Goal: Task Accomplishment & Management: Manage account settings

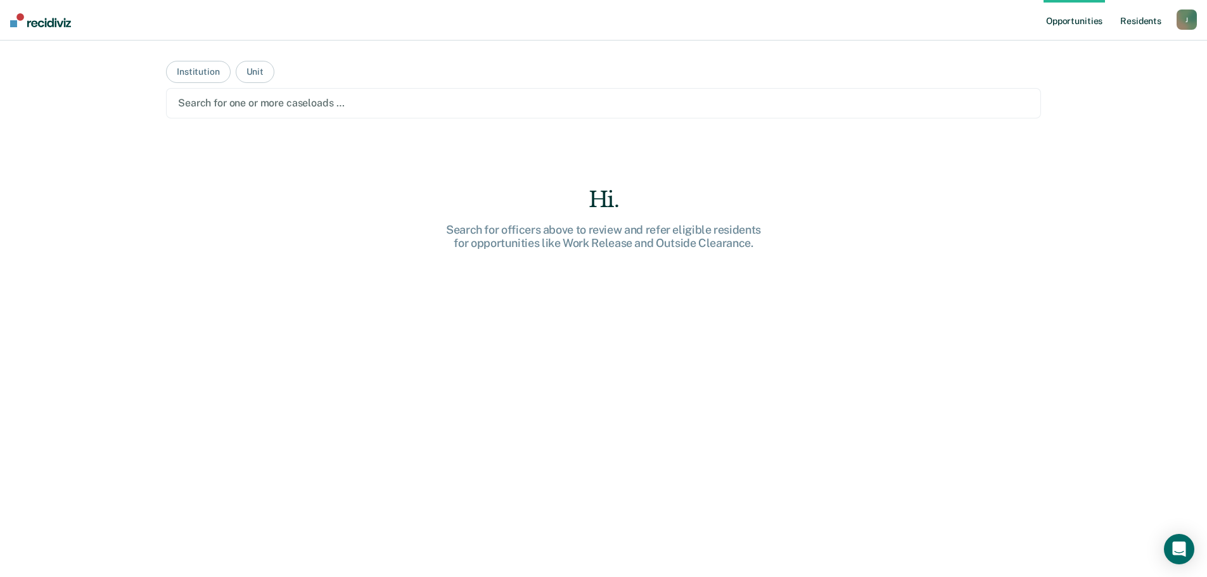
click at [1142, 19] on link "Resident s" at bounding box center [1140, 20] width 46 height 41
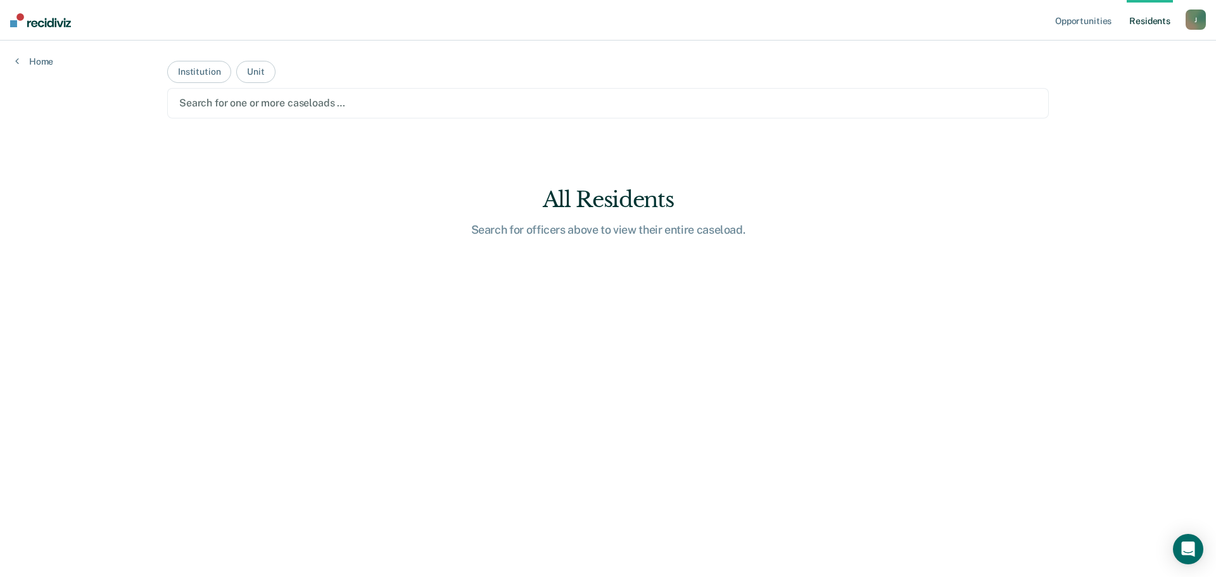
click at [484, 103] on div at bounding box center [608, 103] width 858 height 15
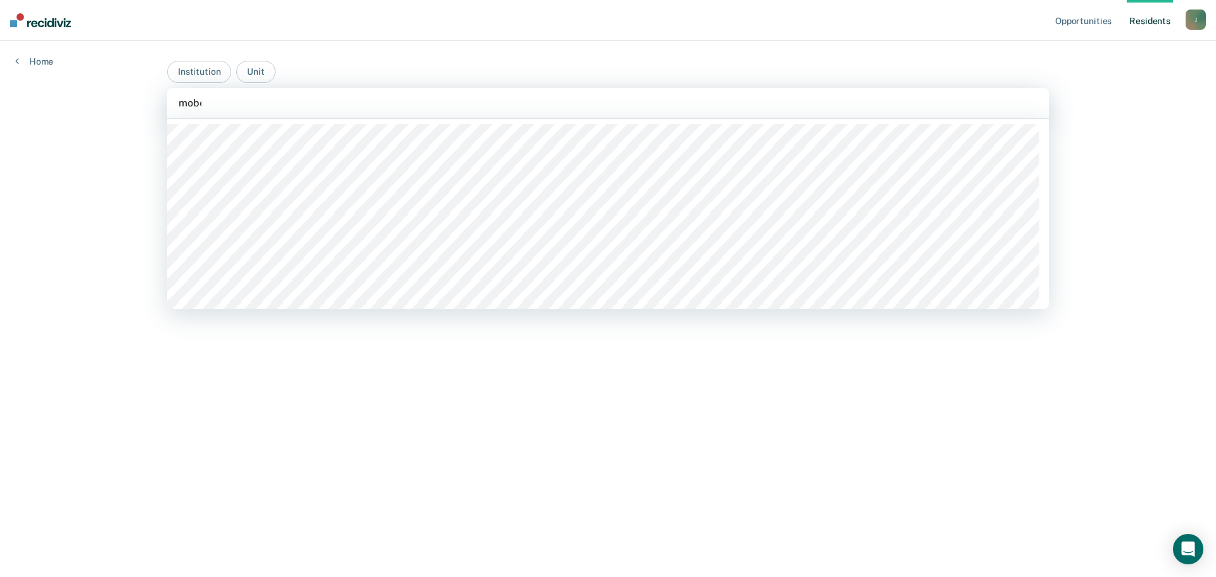
type input "mober"
type input "[PERSON_NAME]"
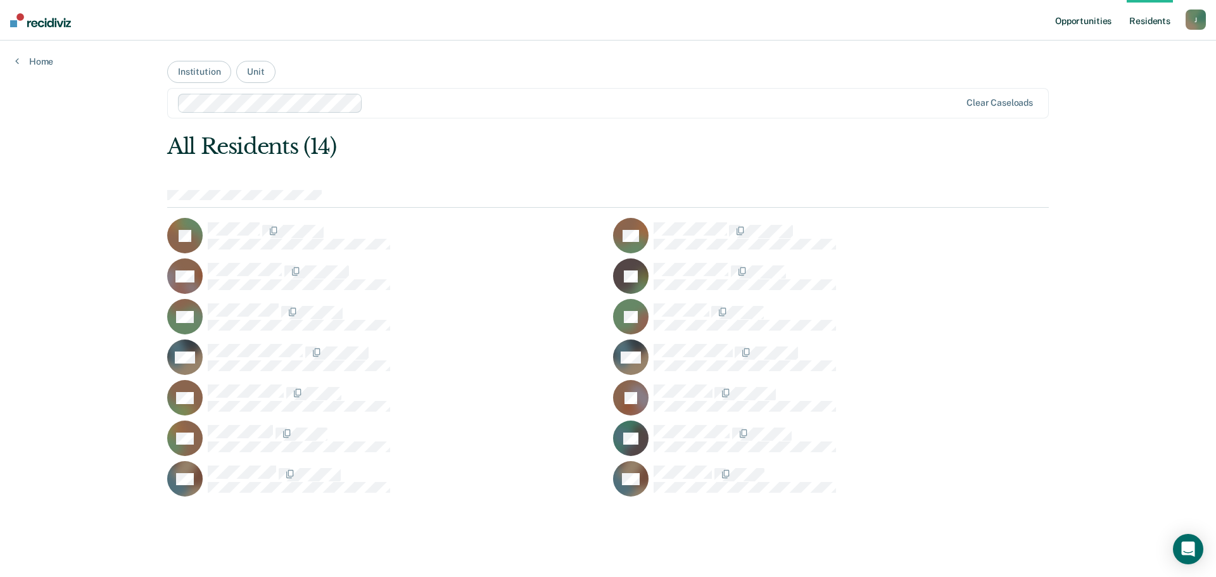
click at [1061, 27] on link "Opportunities" at bounding box center [1083, 20] width 61 height 41
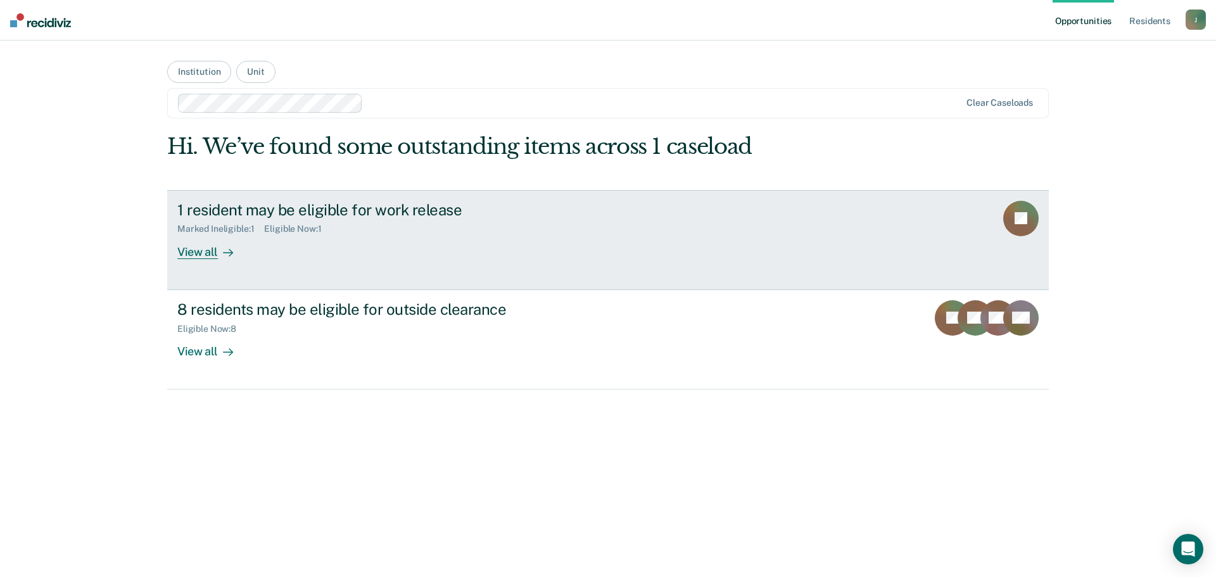
click at [390, 215] on div "1 resident may be eligible for work release" at bounding box center [399, 210] width 445 height 18
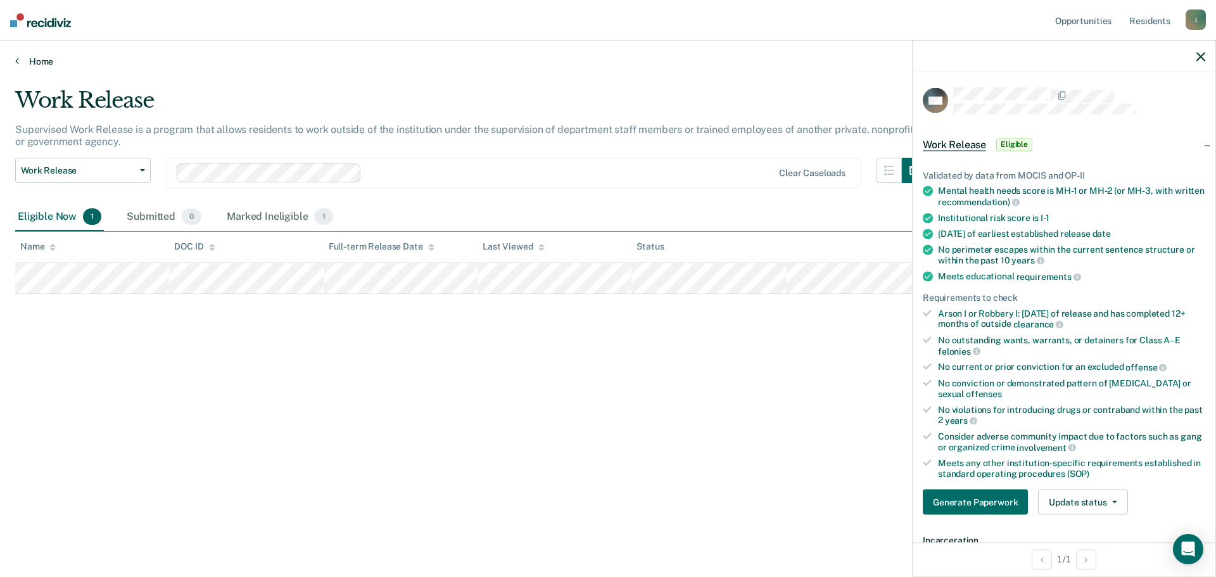
click at [37, 66] on link "Home" at bounding box center [608, 61] width 1186 height 11
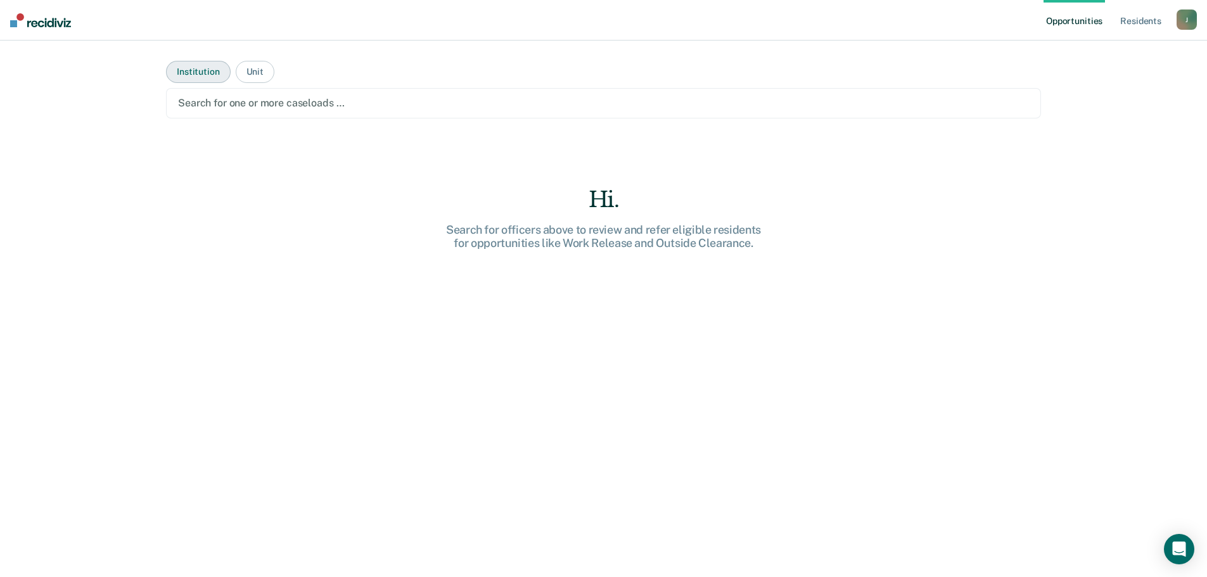
click at [187, 73] on button "Institution" at bounding box center [198, 72] width 64 height 22
click at [228, 97] on div at bounding box center [603, 103] width 851 height 15
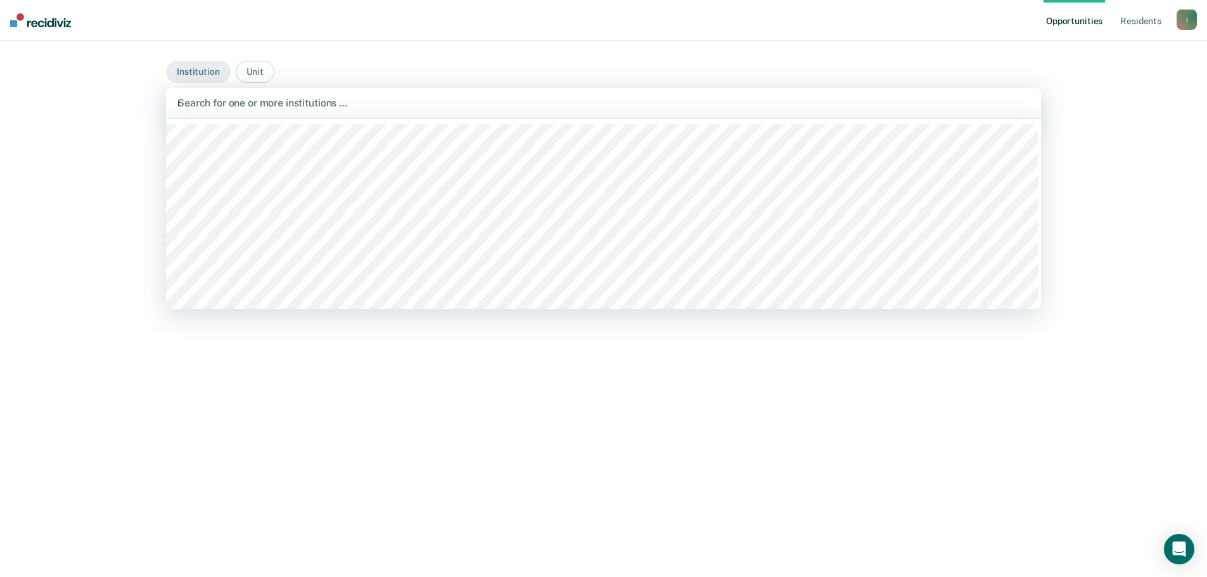
type input "mo"
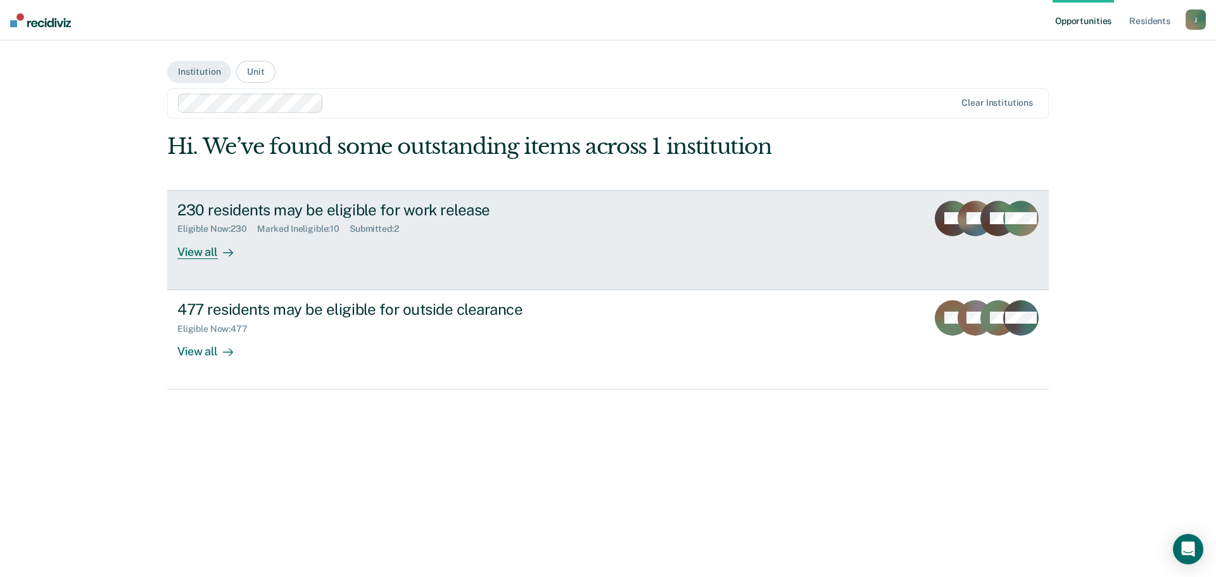
click at [606, 212] on div "230 residents may be eligible for work release" at bounding box center [399, 210] width 445 height 18
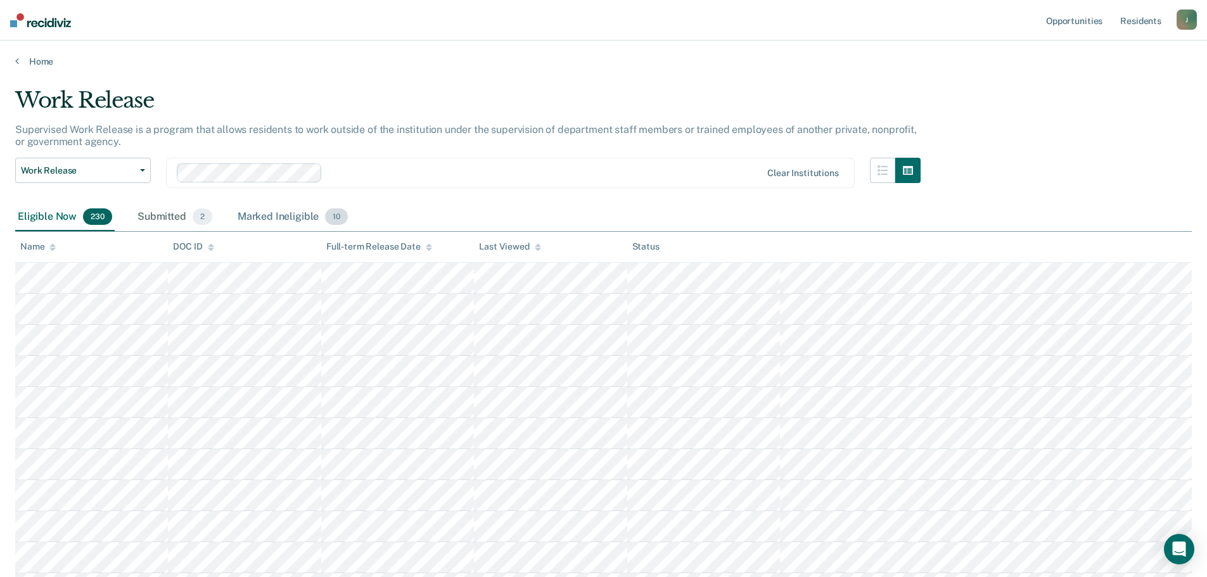
click at [279, 211] on div "Marked Ineligible 10" at bounding box center [292, 217] width 115 height 28
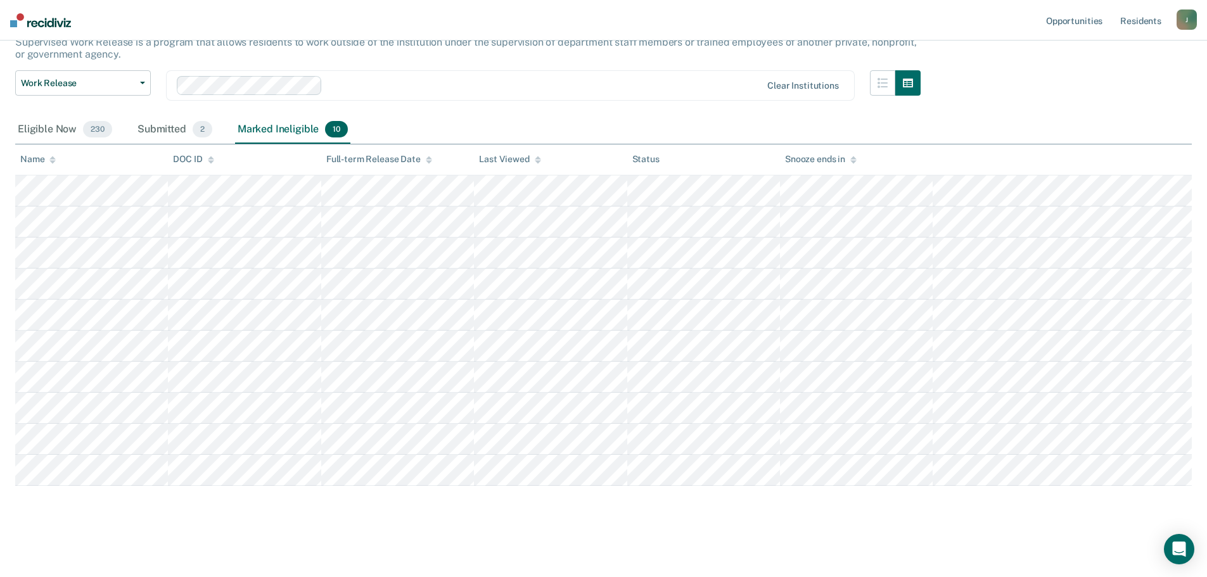
scroll to position [24, 0]
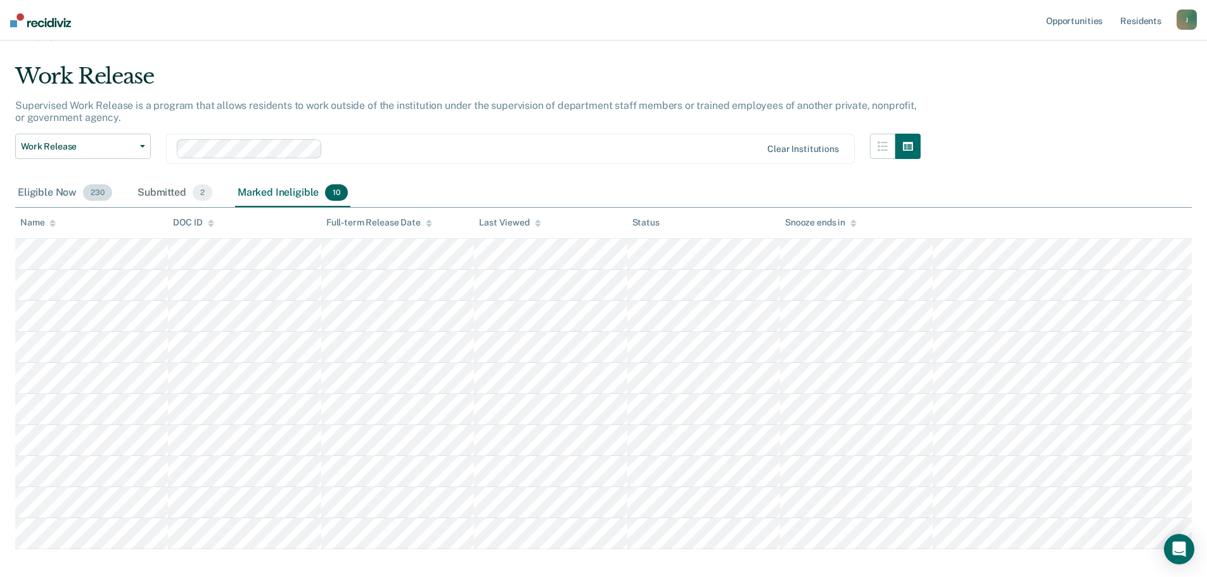
click at [48, 193] on div "Eligible Now 230" at bounding box center [64, 193] width 99 height 28
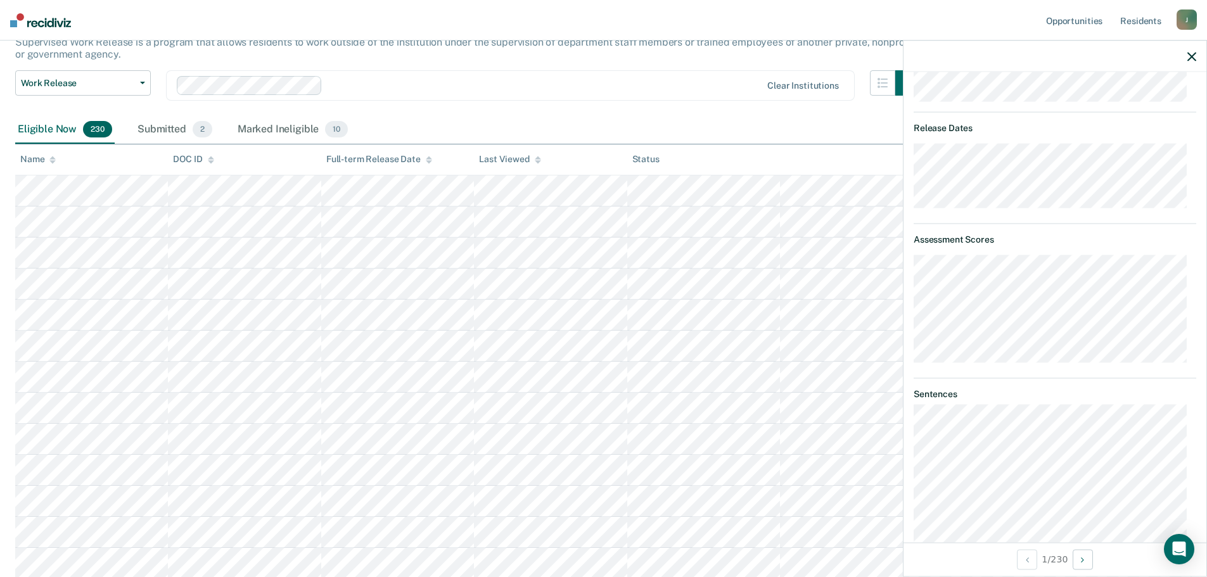
scroll to position [0, 0]
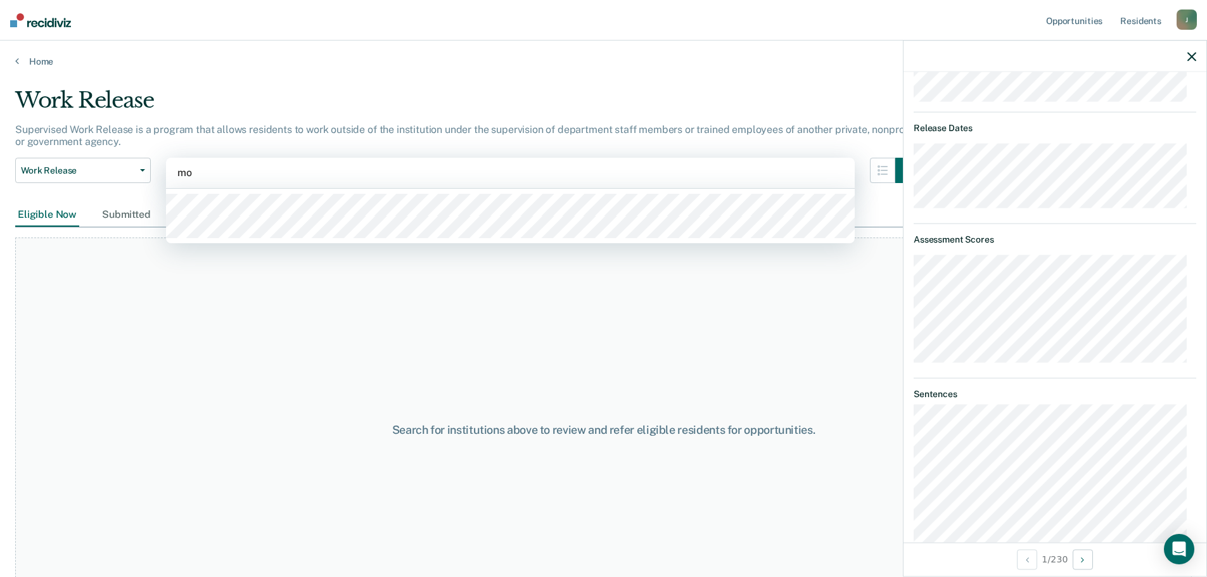
type input "mo"
click at [191, 99] on div "Work Release" at bounding box center [467, 105] width 905 height 36
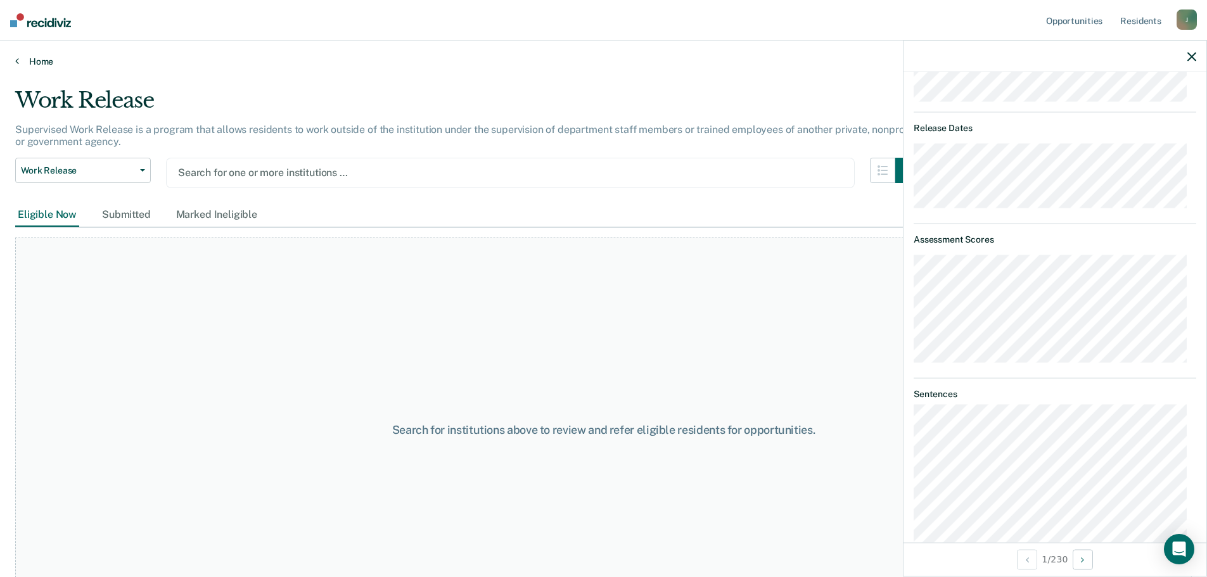
click at [34, 59] on link "Home" at bounding box center [603, 61] width 1176 height 11
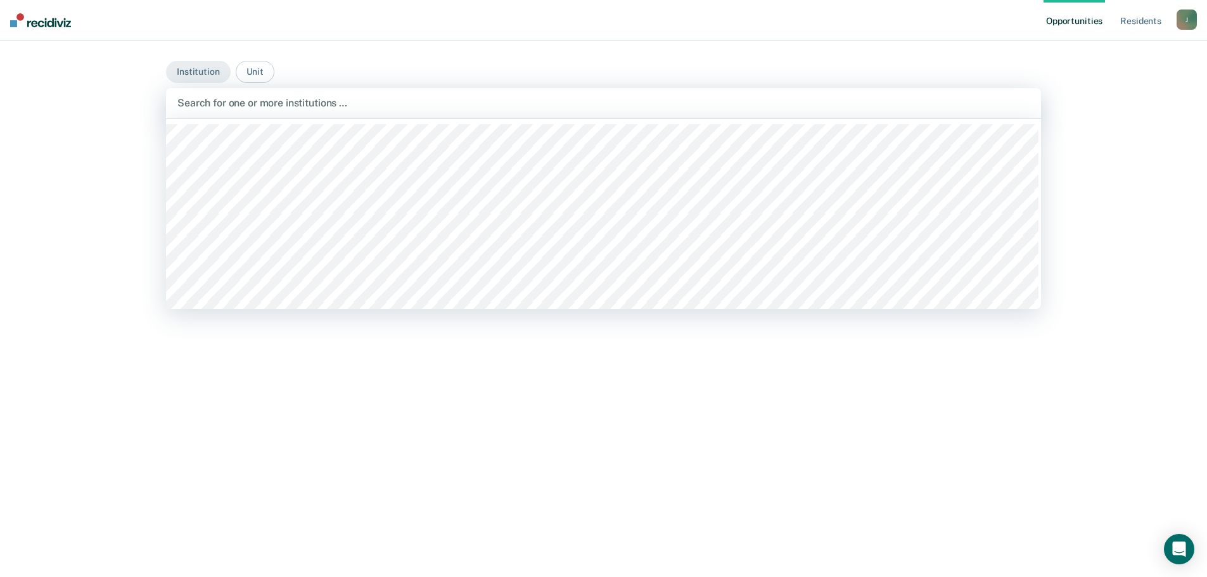
click at [257, 106] on div at bounding box center [603, 103] width 852 height 15
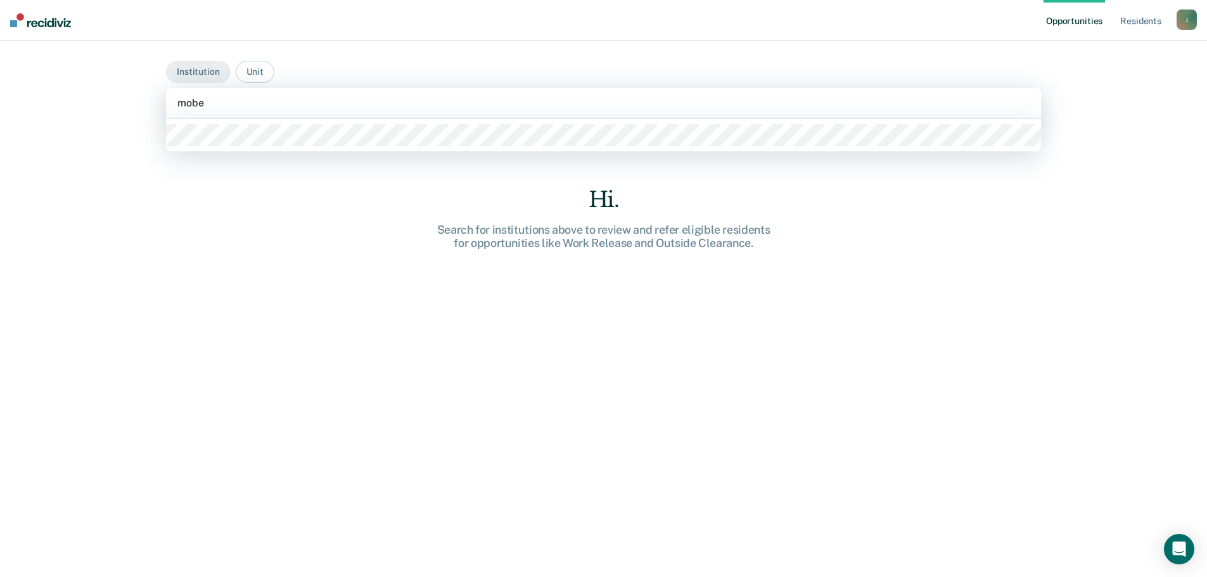
type input "mober"
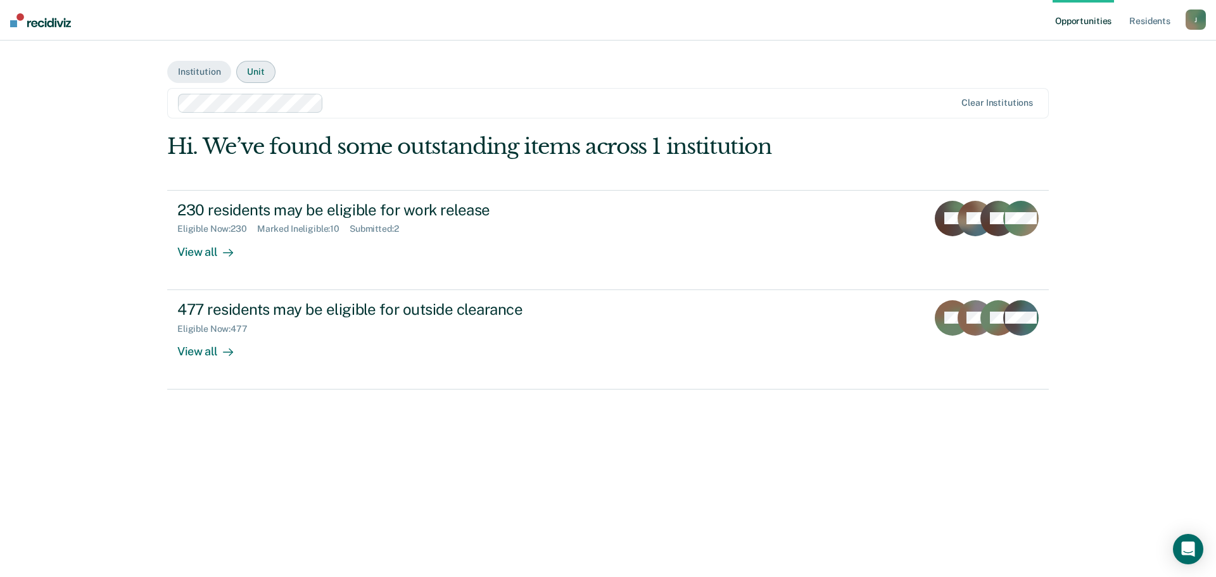
click at [258, 73] on button "Unit" at bounding box center [255, 72] width 39 height 22
click at [329, 105] on div at bounding box center [642, 103] width 626 height 15
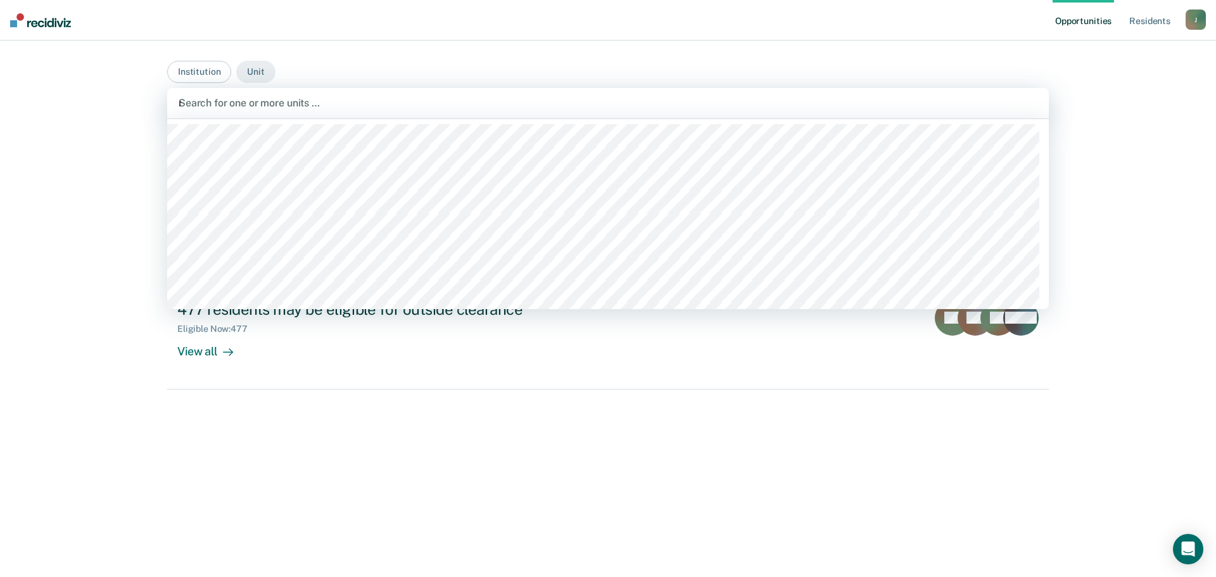
type input "mober"
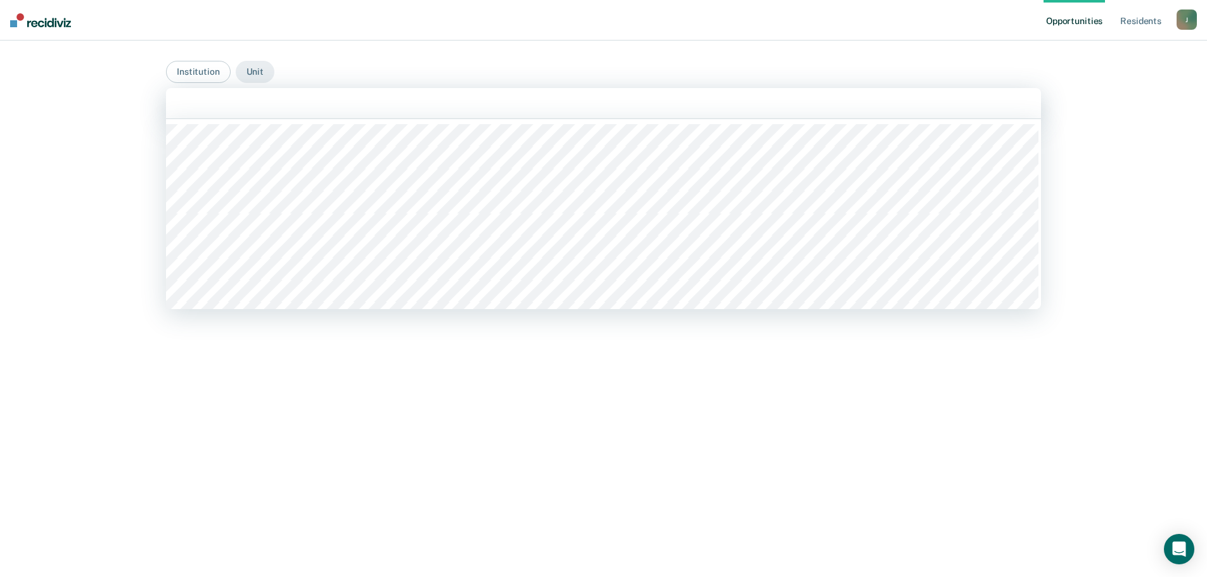
click at [308, 103] on div at bounding box center [603, 103] width 852 height 15
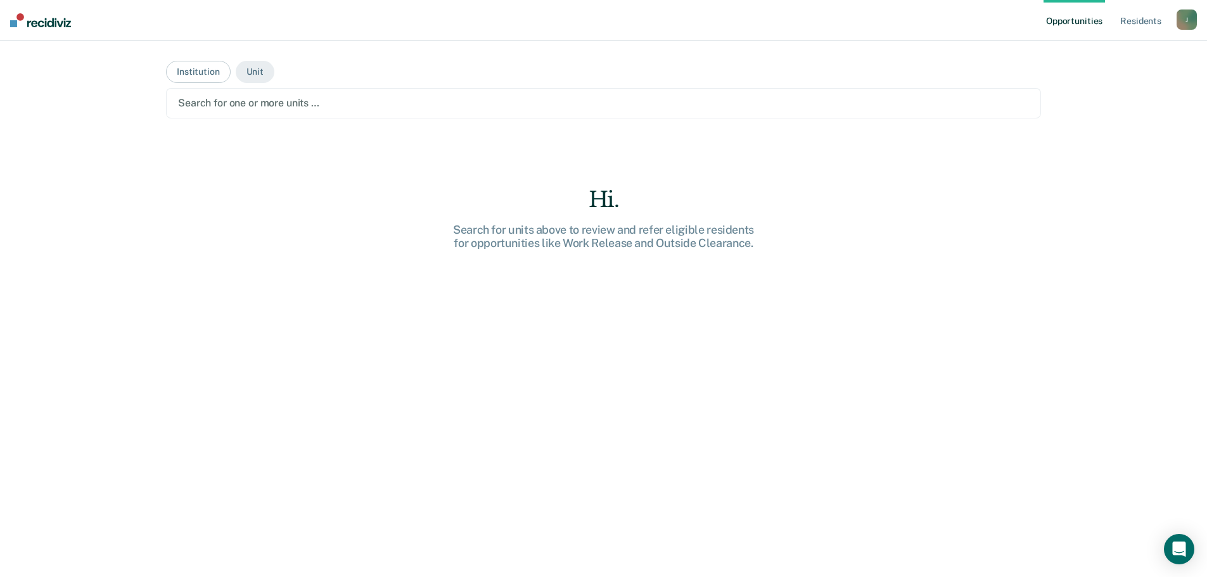
click at [308, 103] on div at bounding box center [603, 103] width 851 height 15
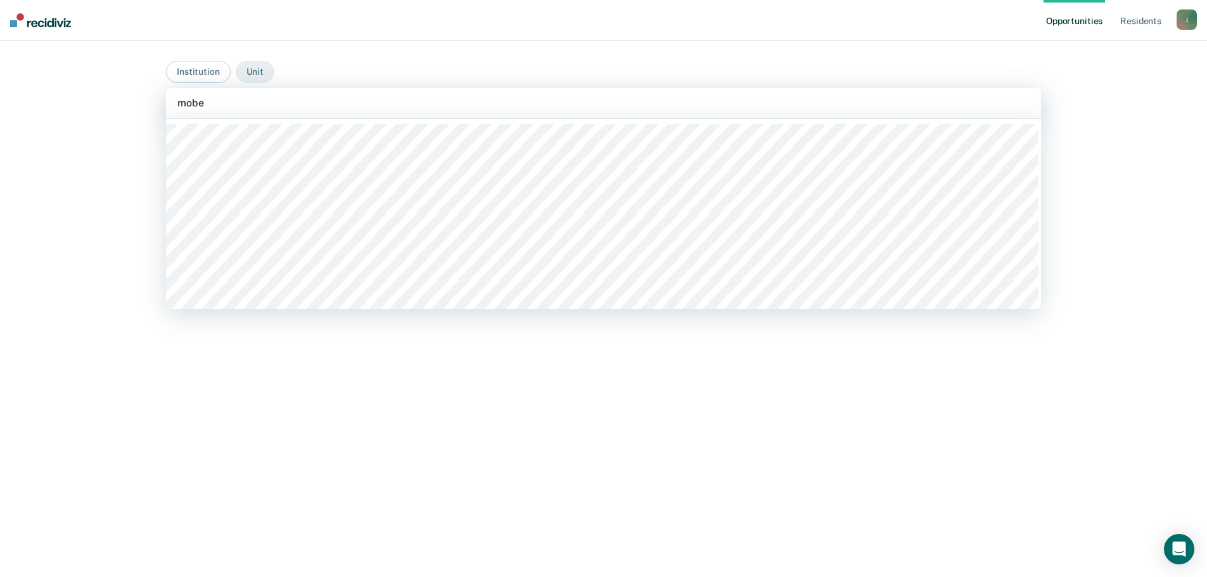
type input "mober"
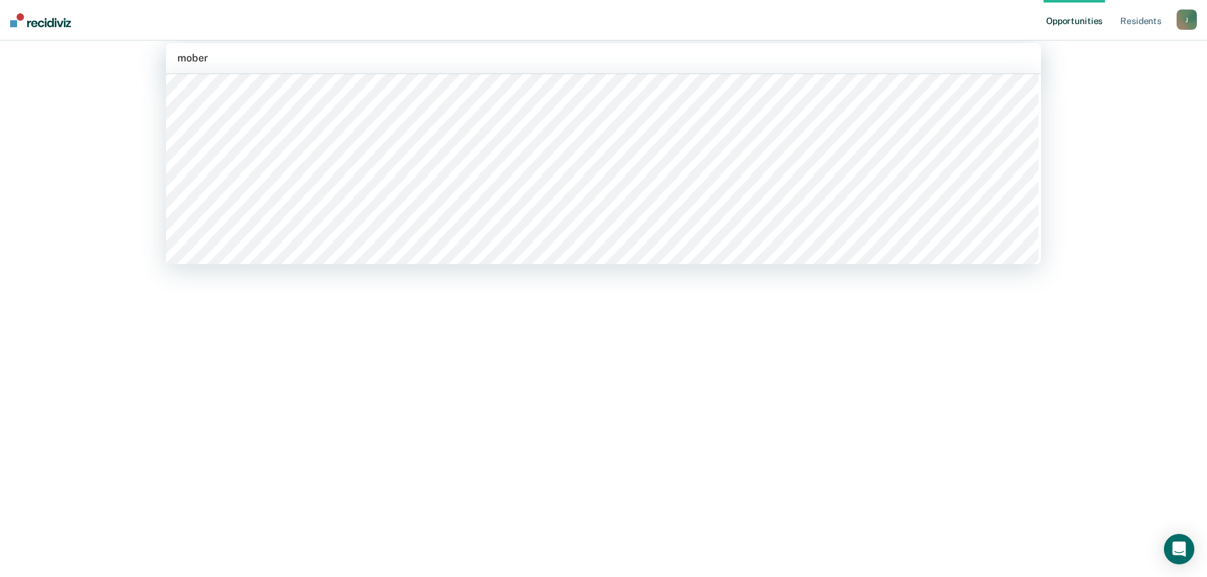
scroll to position [199, 0]
click at [520, 243] on div "Opportunities Resident s [PERSON_NAME][EMAIL_ADDRESS][PERSON_NAME][DOMAIN_NAME]…" at bounding box center [603, 243] width 1207 height 577
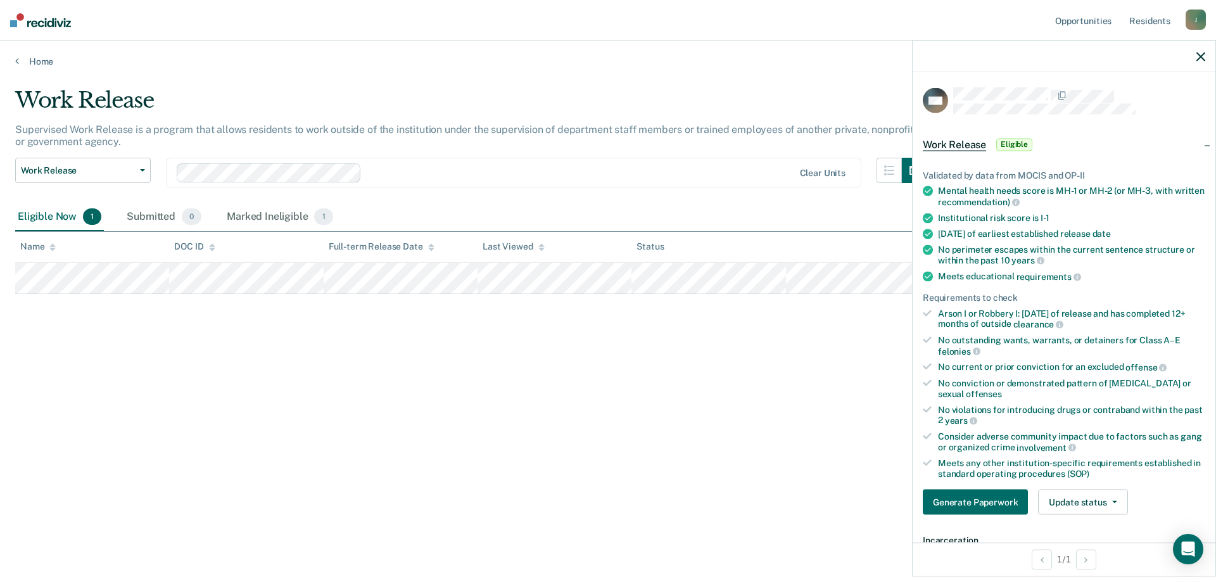
click at [1194, 58] on div at bounding box center [1064, 57] width 303 height 32
click at [1198, 57] on icon "button" at bounding box center [1200, 56] width 9 height 9
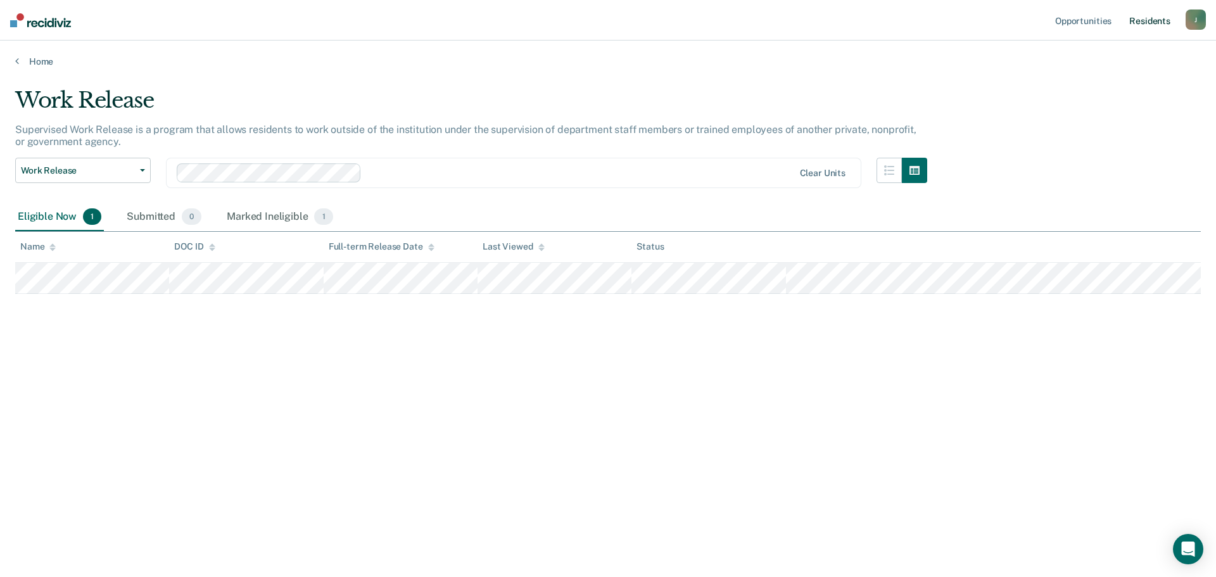
click at [1146, 21] on link "Resident s" at bounding box center [1150, 20] width 46 height 41
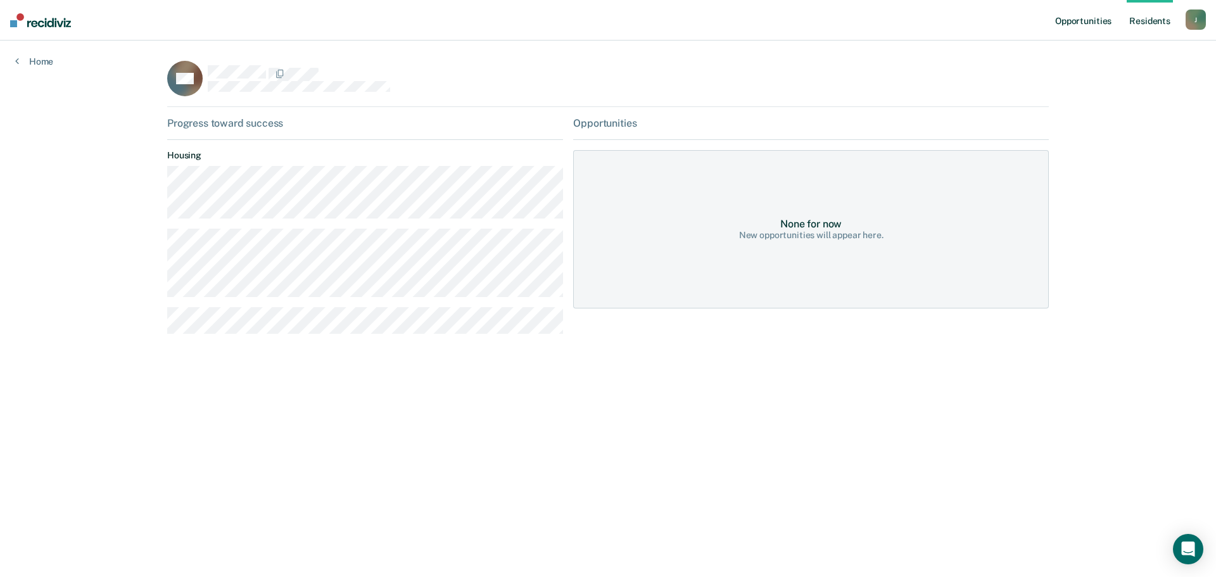
click at [1082, 19] on link "Opportunities" at bounding box center [1083, 20] width 61 height 41
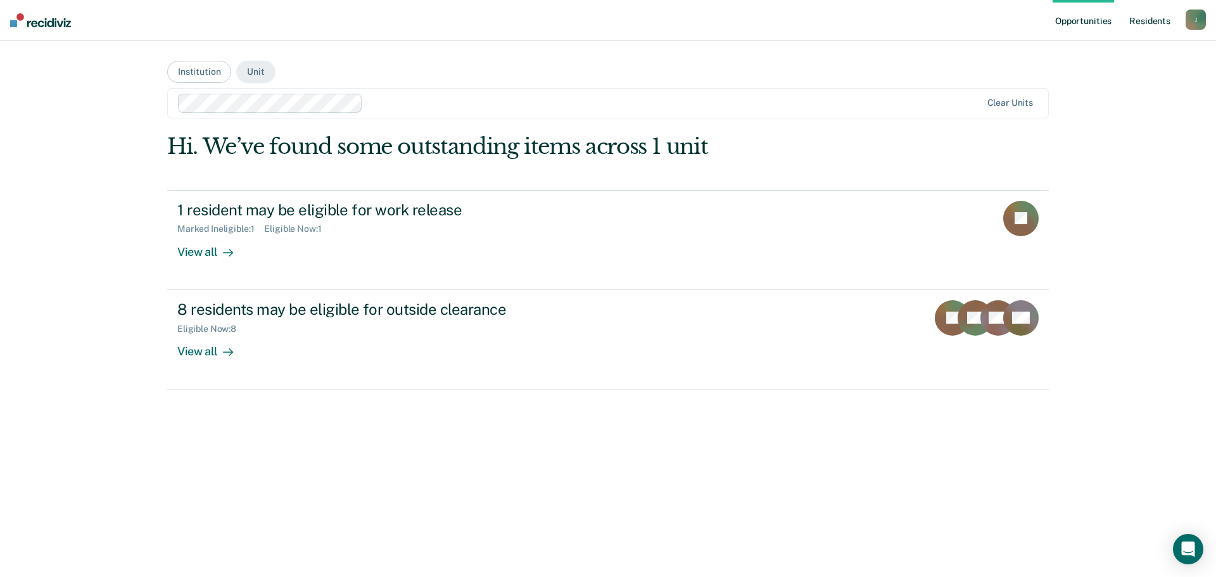
click at [1149, 23] on link "Resident s" at bounding box center [1150, 20] width 46 height 41
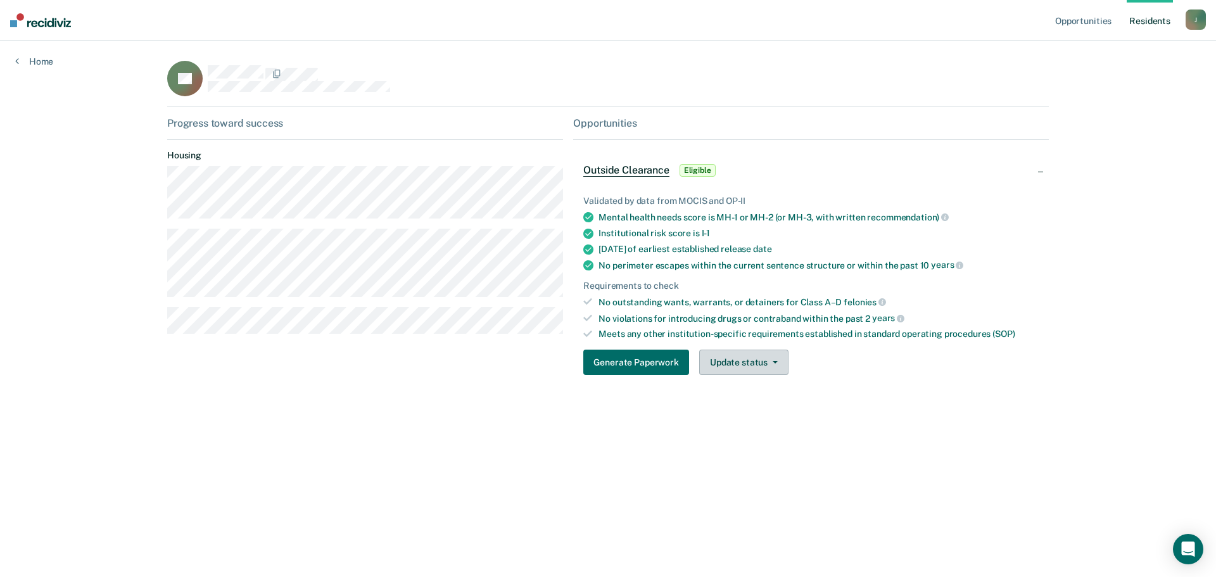
click at [738, 370] on button "Update status" at bounding box center [743, 362] width 89 height 25
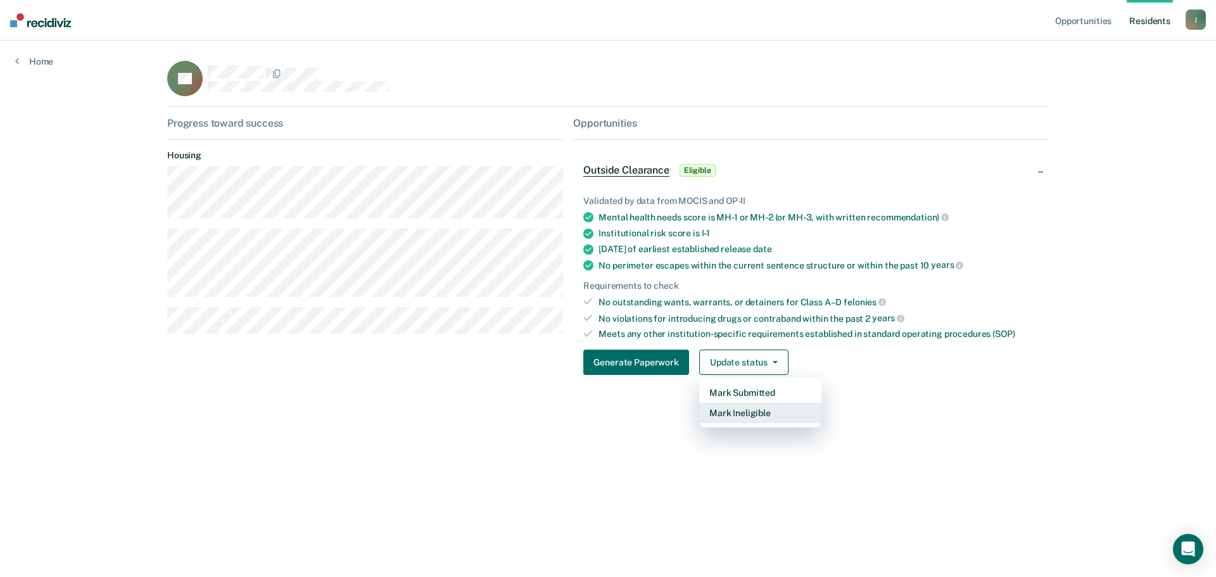
click at [739, 415] on button "Mark Ineligible" at bounding box center [760, 413] width 122 height 20
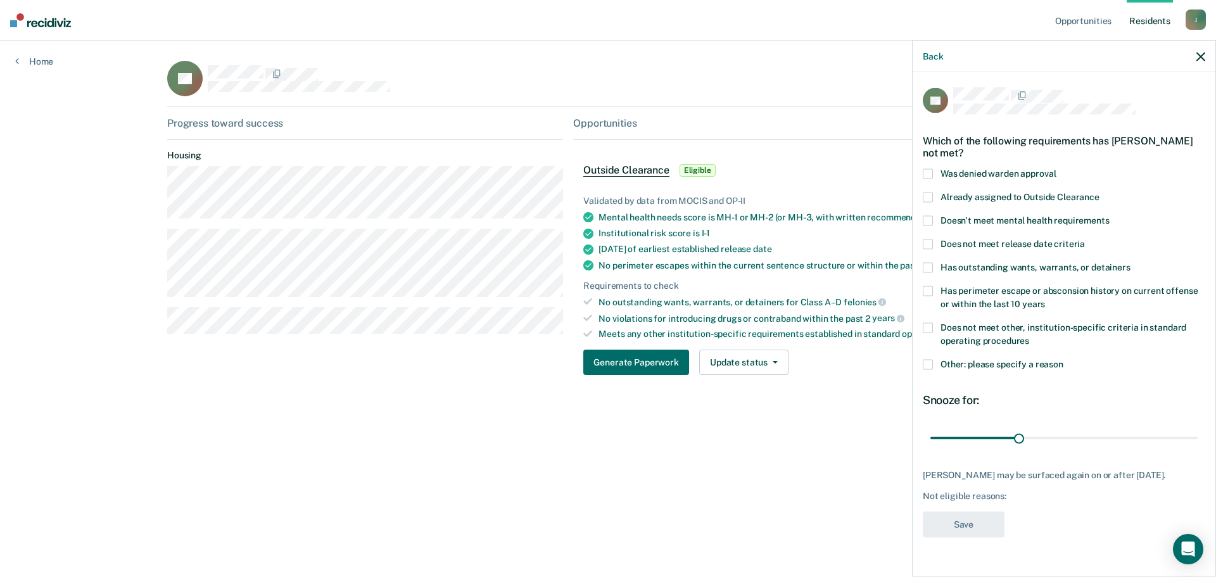
click at [930, 368] on span at bounding box center [928, 365] width 10 height 10
click at [1063, 360] on input "Other: please specify a reason" at bounding box center [1063, 360] width 0 height 0
